Goal: Task Accomplishment & Management: Manage account settings

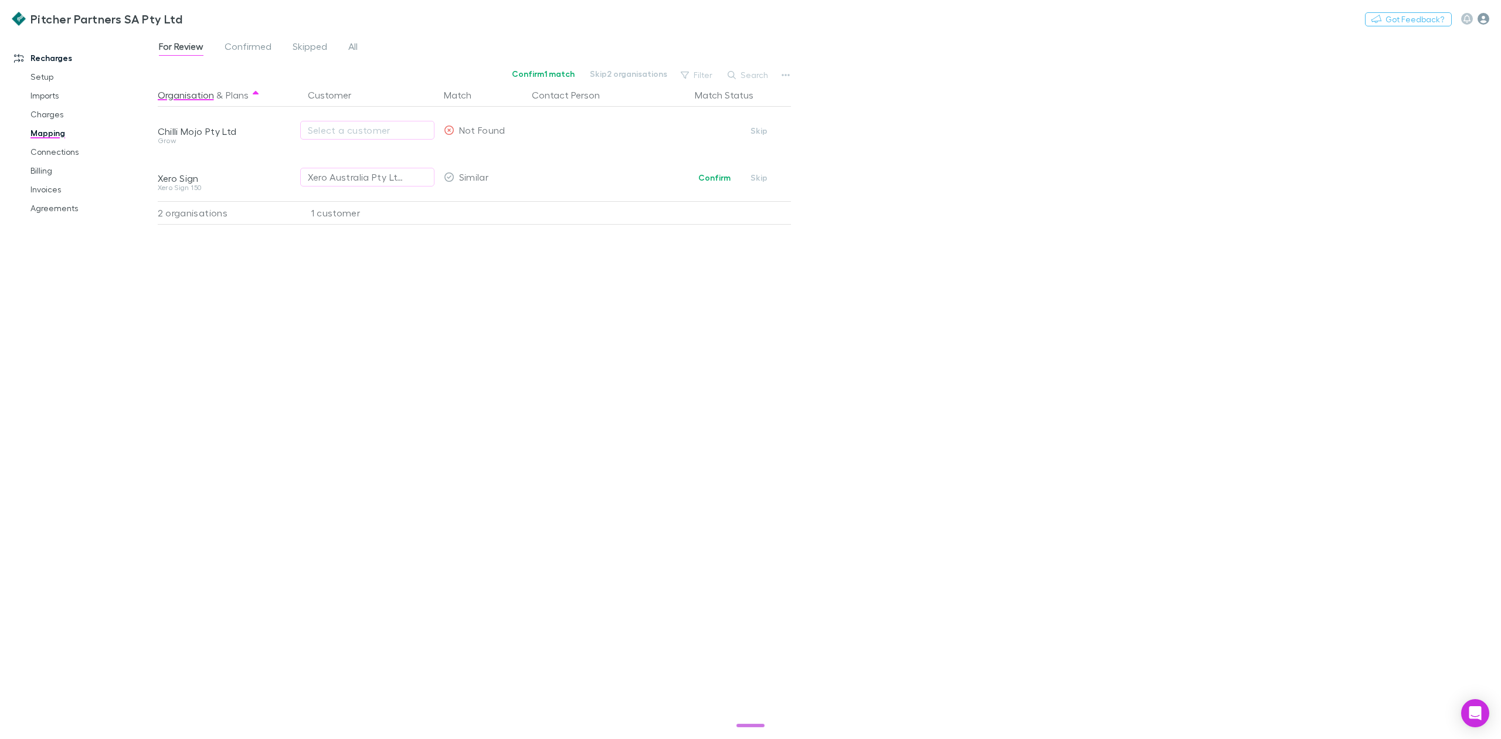
click at [1484, 19] on icon "button" at bounding box center [1484, 19] width 12 height 12
click at [1373, 286] on span "Logout" at bounding box center [1409, 292] width 143 height 14
